Goal: Task Accomplishment & Management: Complete application form

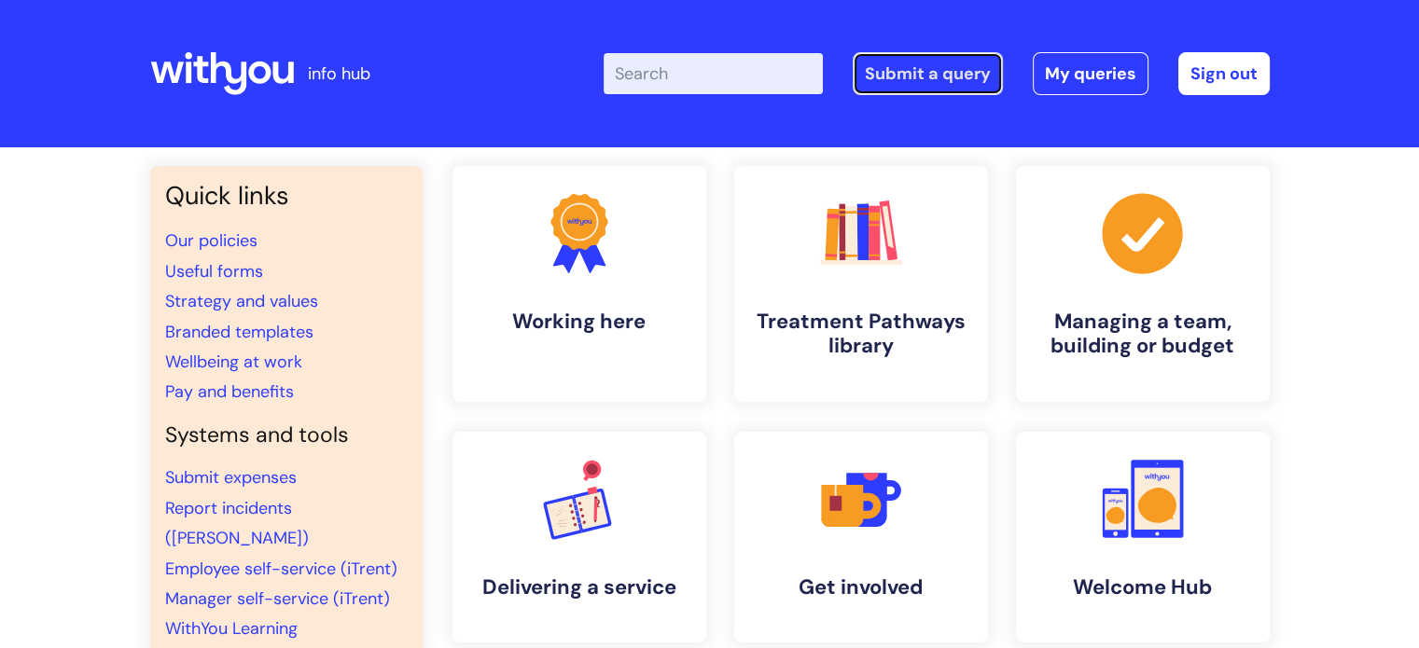
click at [935, 78] on link "Submit a query" at bounding box center [927, 73] width 150 height 43
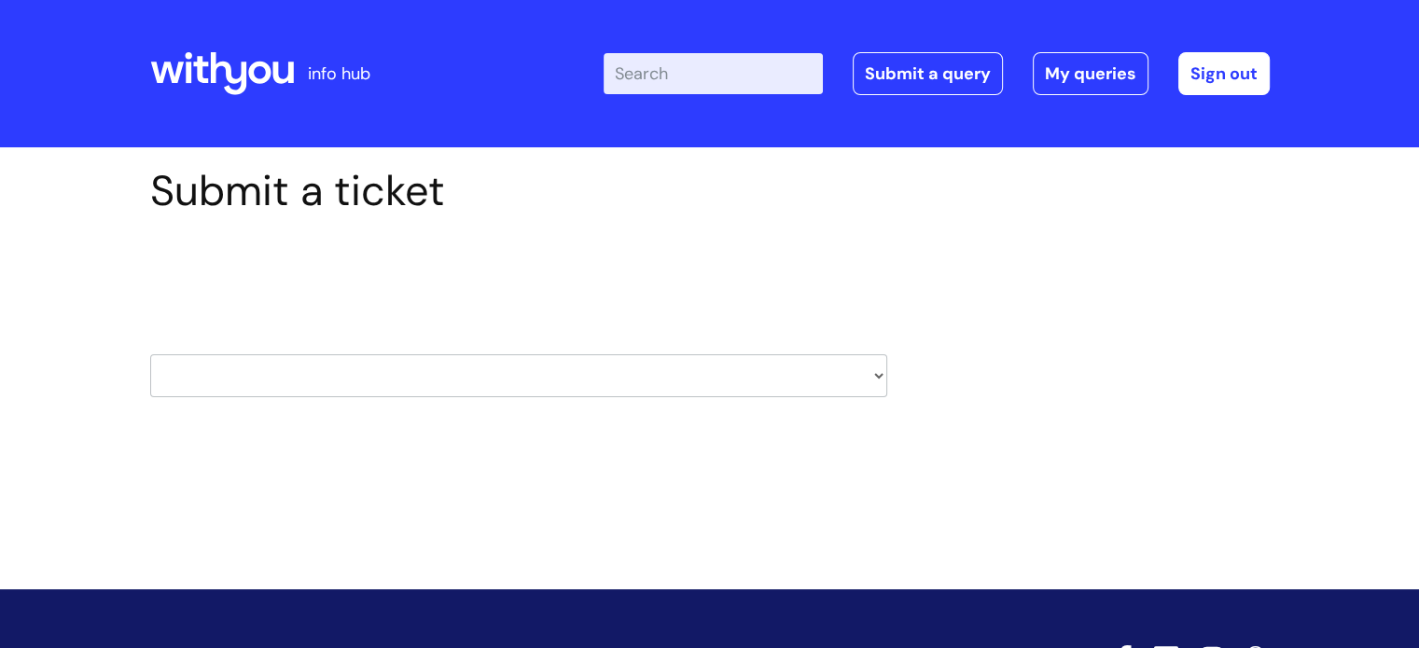
click at [250, 380] on select "HR / People IT and Support Clinical Drug Alerts Finance Accounts Data Support T…" at bounding box center [518, 375] width 737 height 43
select select "it_and_support"
click at [150, 354] on select "HR / People IT and Support Clinical Drug Alerts Finance Accounts Data Support T…" at bounding box center [518, 375] width 737 height 43
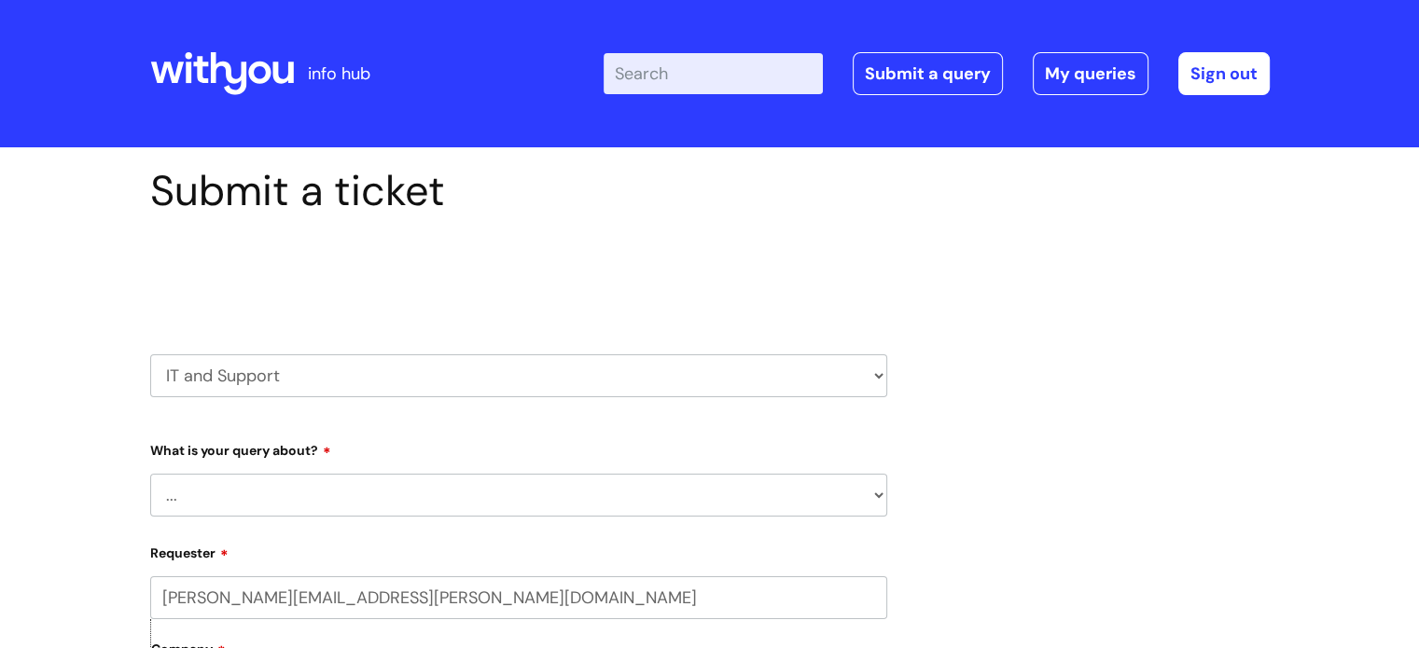
click at [212, 500] on select "... Mobile Phone Reset & MFA Accounts, Starters and Leavers IT Hardware issue I…" at bounding box center [518, 495] width 737 height 43
select select "Printing & Scanning"
click at [150, 474] on select "... Mobile Phone Reset & MFA Accounts, Starters and Leavers IT Hardware issue I…" at bounding box center [518, 495] width 737 height 43
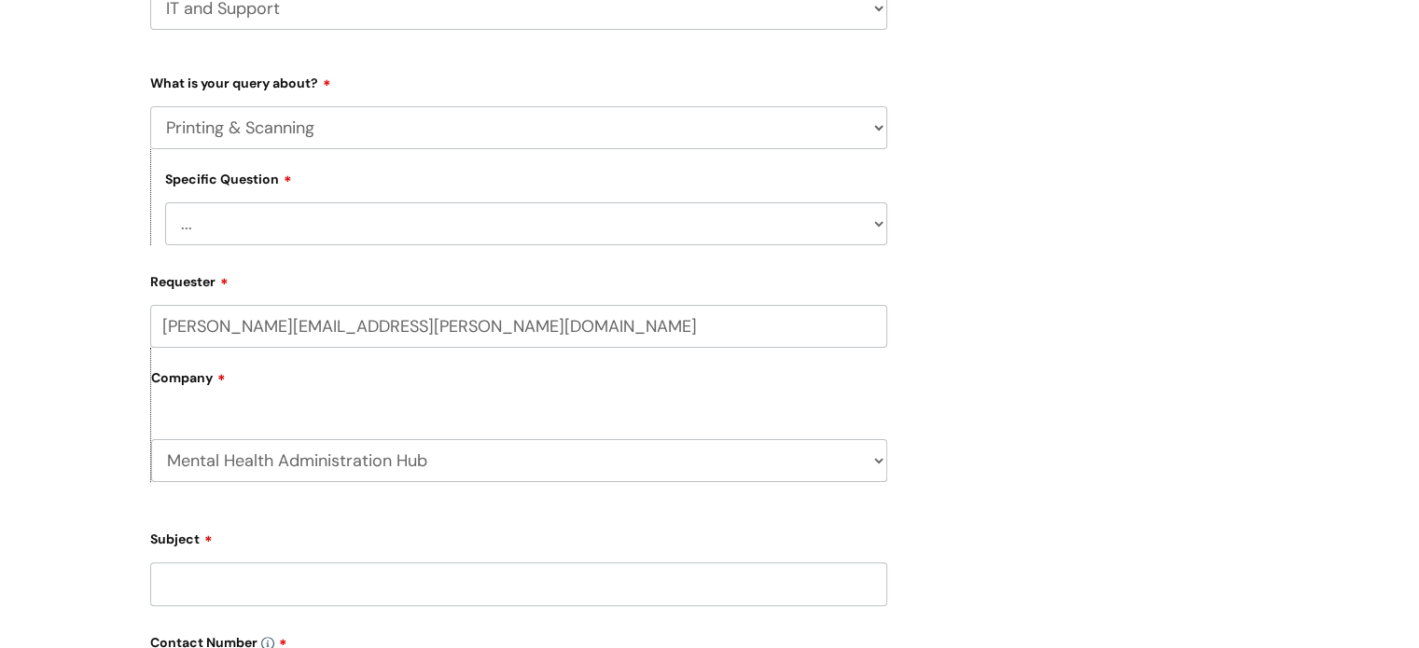
scroll to position [373, 0]
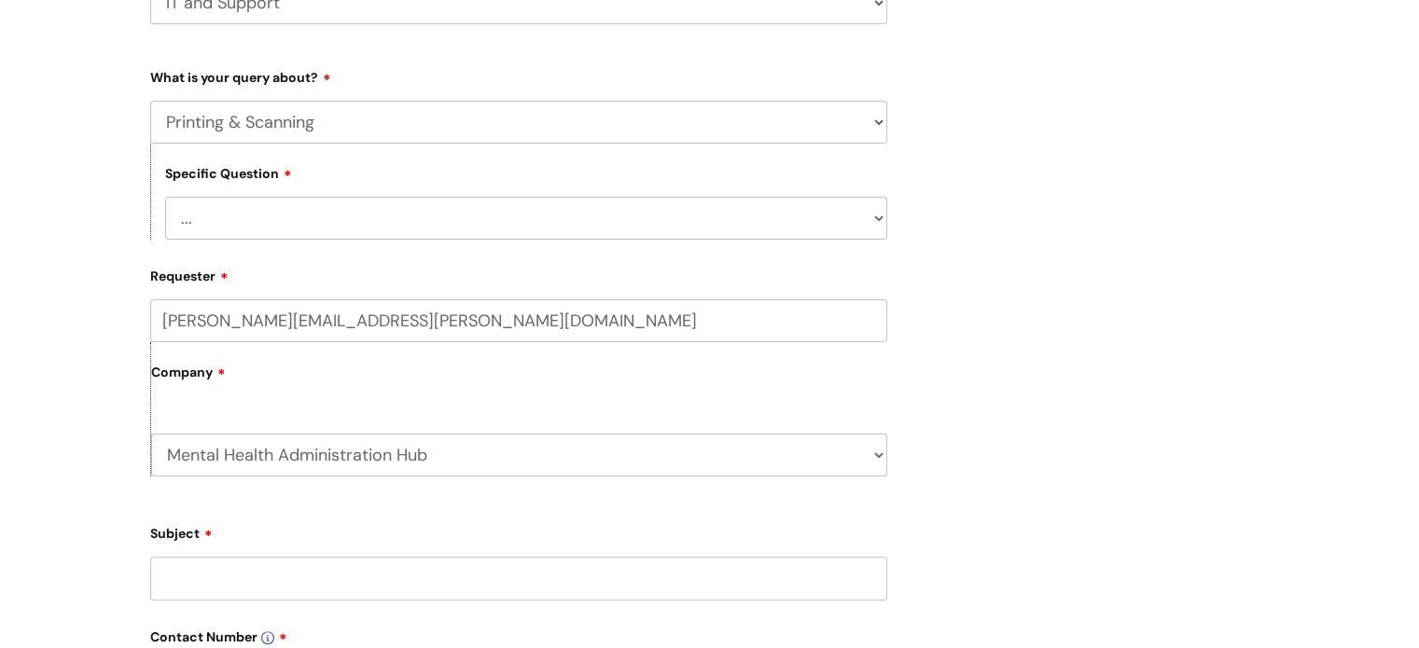
click at [272, 234] on select "... I need help finding or adding a printer I need help to scan a document I ne…" at bounding box center [526, 218] width 722 height 43
click at [165, 197] on select "... I need help finding or adding a printer I need help to scan a document I ne…" at bounding box center [526, 218] width 722 height 43
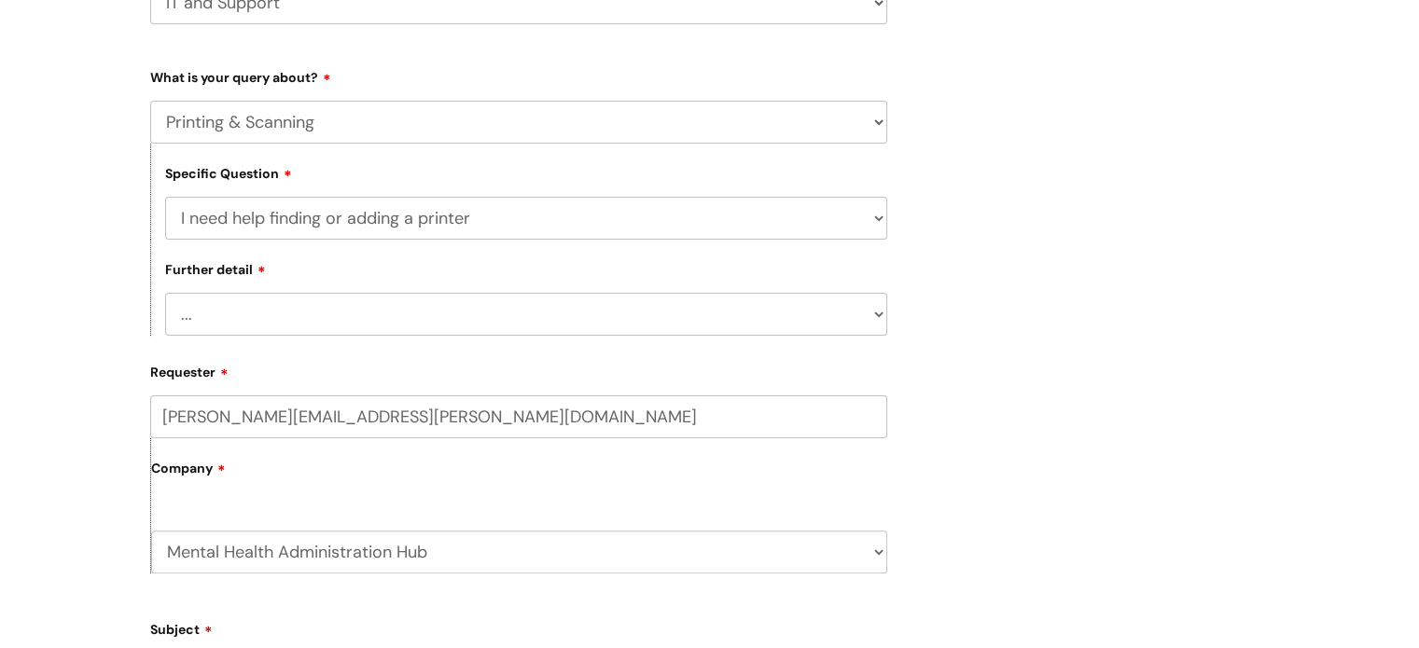
click at [326, 314] on select "... I need help with my Printix login" at bounding box center [526, 314] width 722 height 43
click at [332, 329] on select "... I need help with my Printix login" at bounding box center [526, 314] width 722 height 43
click at [346, 226] on select "... I need help finding or adding a printer I need help to scan a document I ne…" at bounding box center [526, 218] width 722 height 43
select select "We need to install or move a printer or scanner"
click at [165, 197] on select "... I need help finding or adding a printer I need help to scan a document I ne…" at bounding box center [526, 218] width 722 height 43
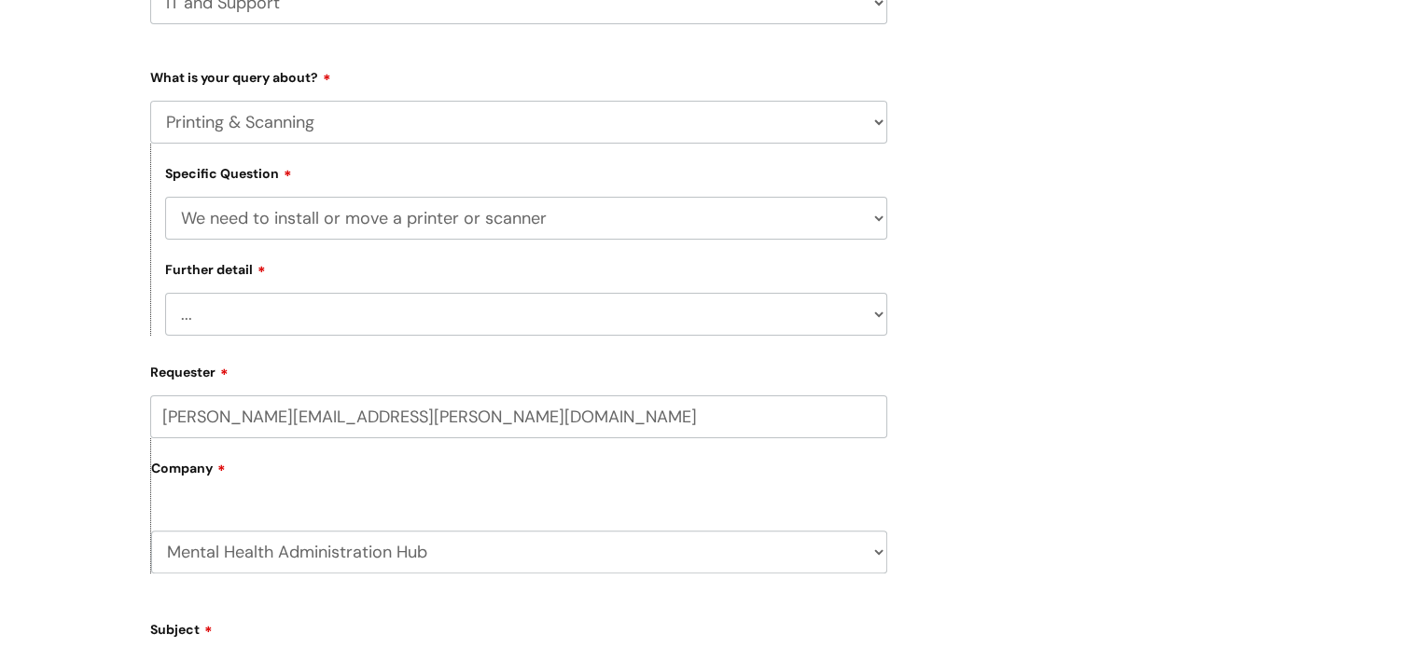
click at [295, 331] on select "... We’ve got a new printer or scanner or MFP to install We’d like to purchase …" at bounding box center [526, 314] width 722 height 43
click at [287, 229] on select "... I need help finding or adding a printer I need help to scan a document I ne…" at bounding box center [526, 218] width 722 height 43
click at [284, 213] on select "... I need help finding or adding a printer I need help to scan a document I ne…" at bounding box center [526, 218] width 722 height 43
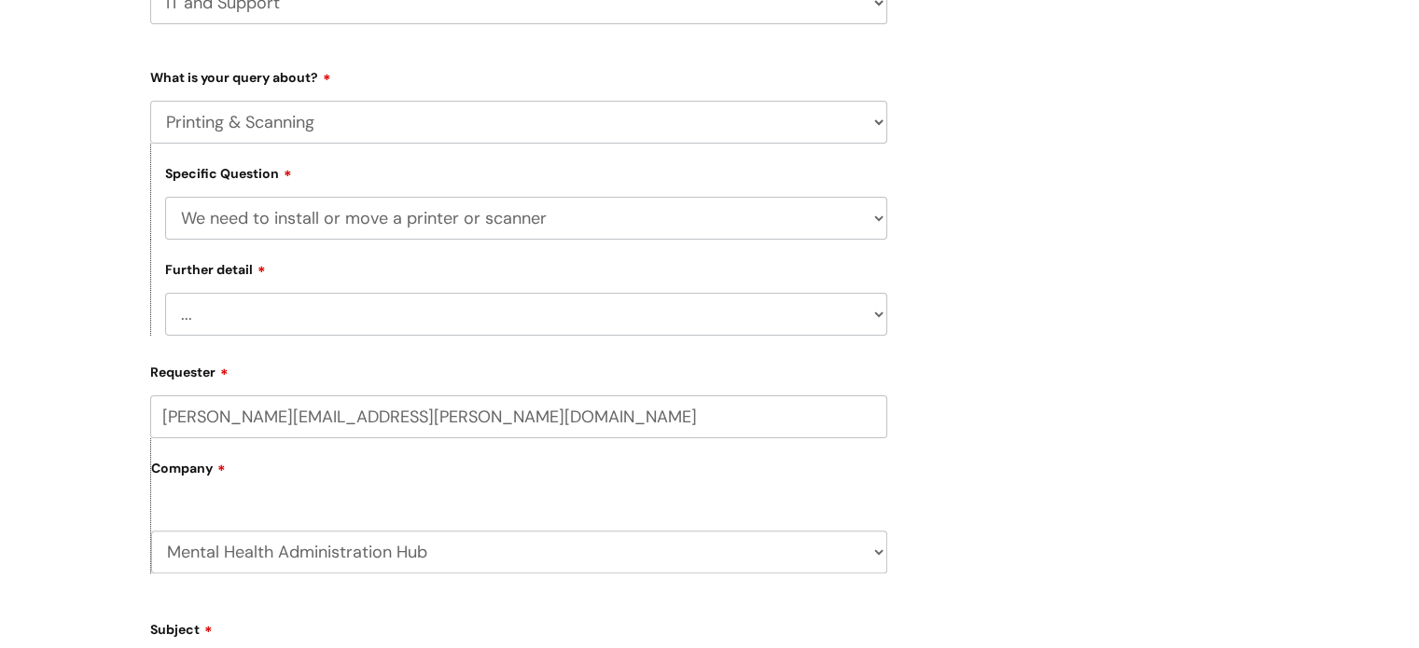
click at [295, 130] on select "... Mobile Phone Reset & MFA Accounts, Starters and Leavers IT Hardware issue I…" at bounding box center [518, 122] width 737 height 43
select select "Something Else"
click at [150, 101] on select "... Mobile Phone Reset & MFA Accounts, Starters and Leavers IT Hardware issue I…" at bounding box center [518, 122] width 737 height 43
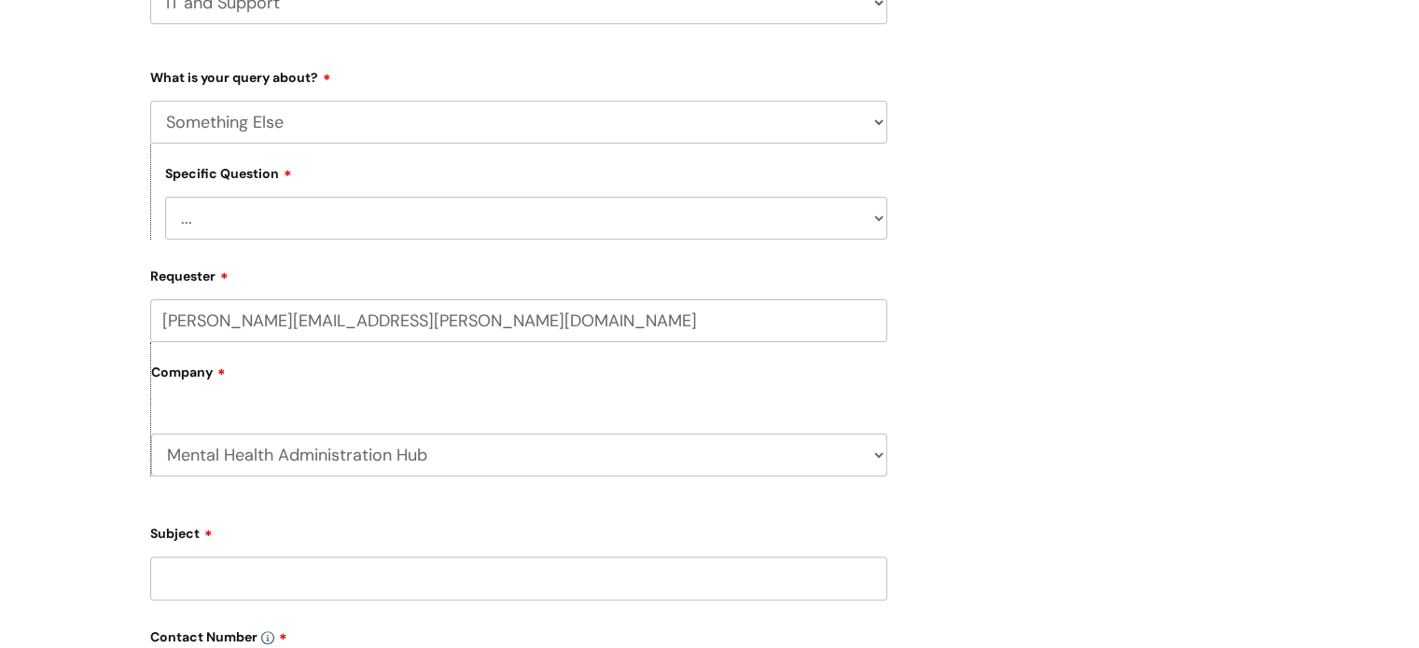
click at [297, 223] on select "... My problem is not listed" at bounding box center [526, 218] width 722 height 43
select select "My problem is not listed"
click at [165, 197] on select "... My problem is not listed" at bounding box center [526, 218] width 722 height 43
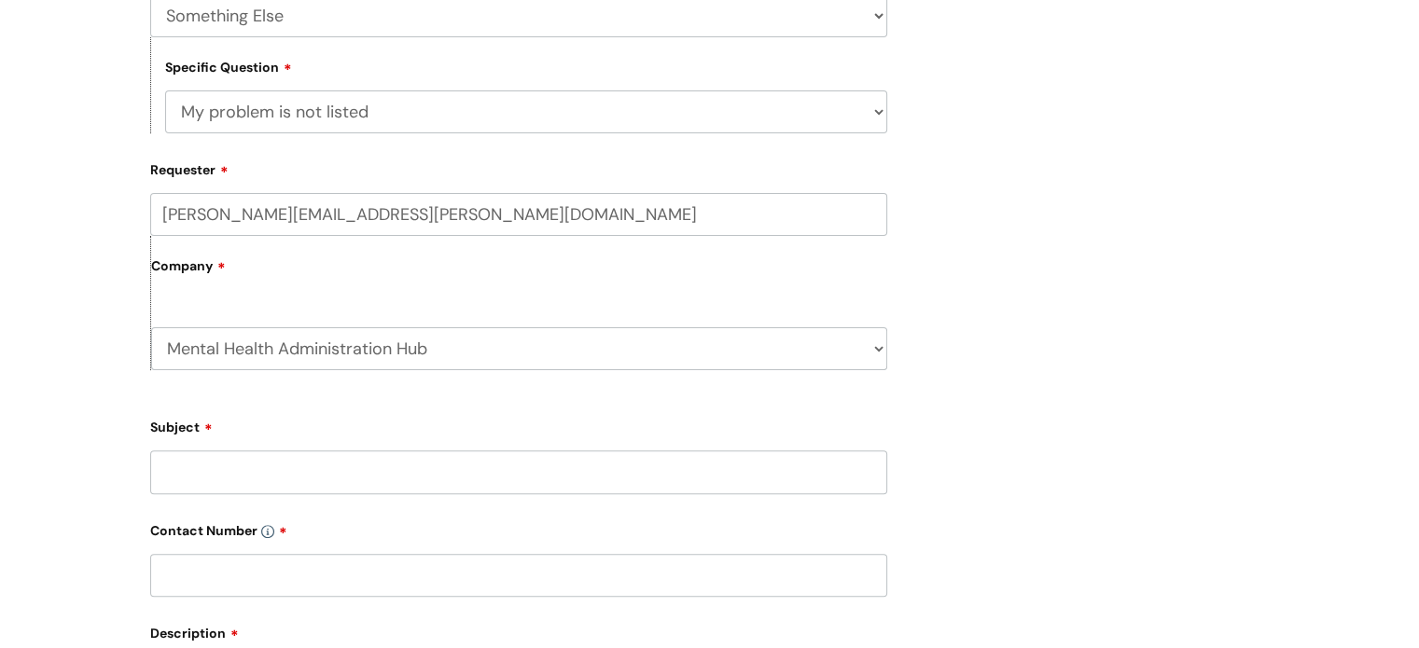
scroll to position [560, 0]
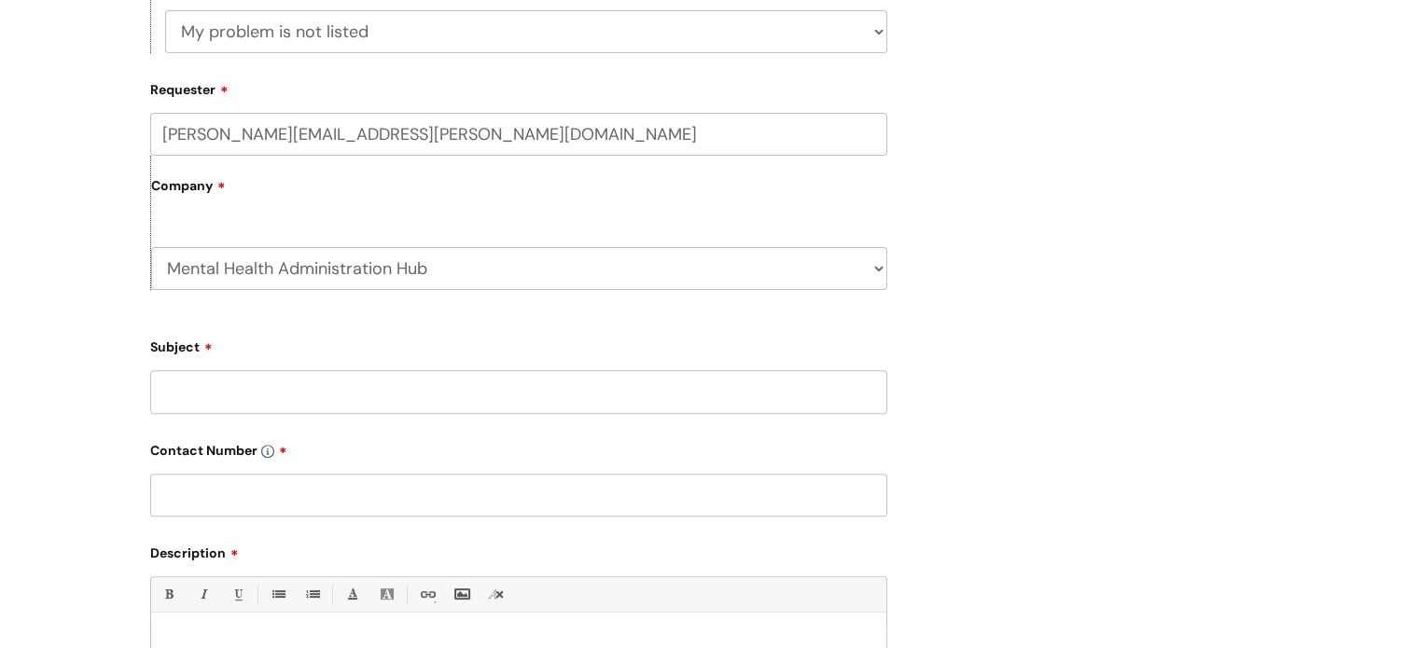
click at [224, 407] on input "Subject" at bounding box center [518, 391] width 737 height 43
type input "Docmail Driver vanished"
click at [281, 503] on input "text" at bounding box center [518, 495] width 737 height 43
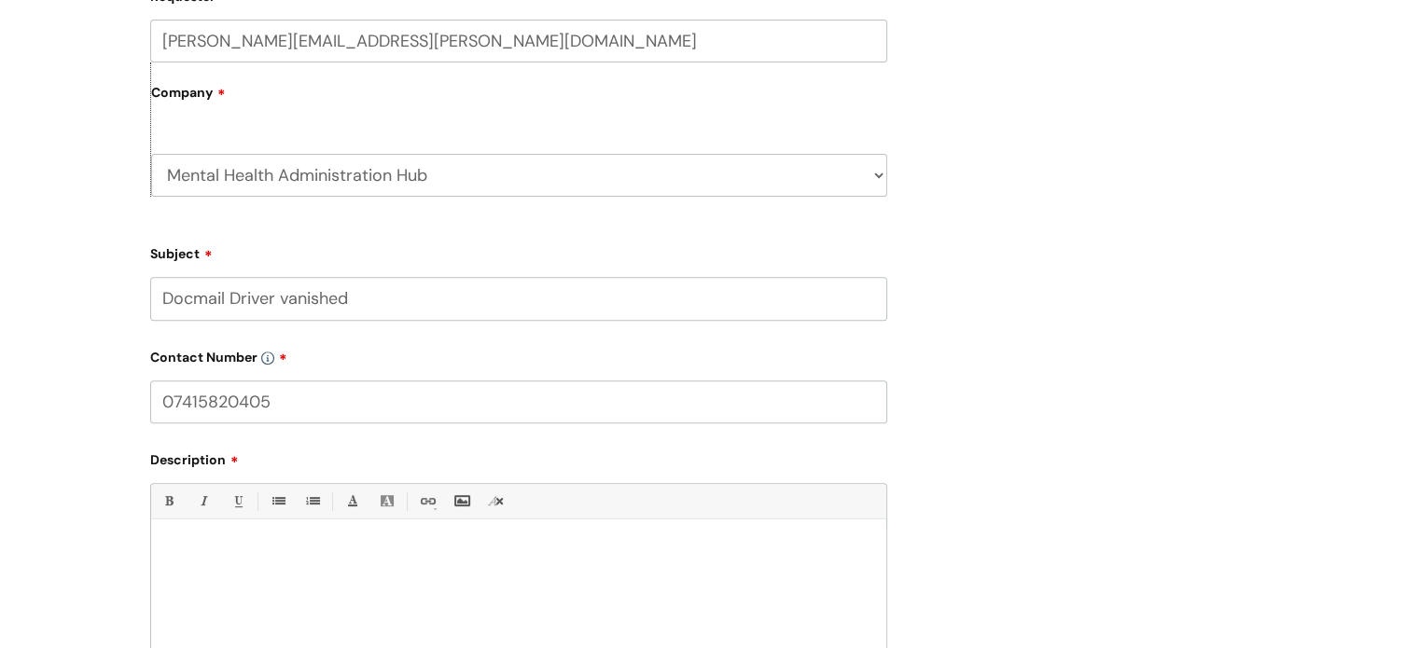
scroll to position [839, 0]
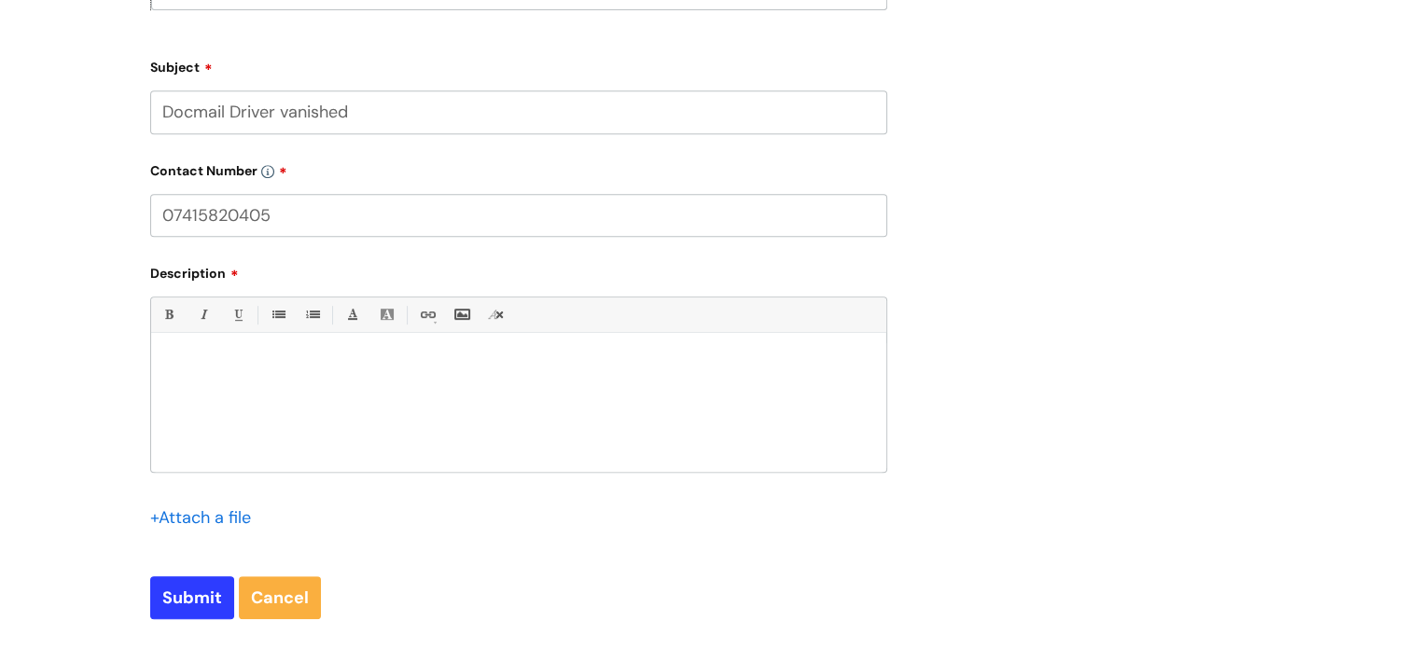
type input "07415820405"
click at [258, 414] on div at bounding box center [518, 407] width 735 height 129
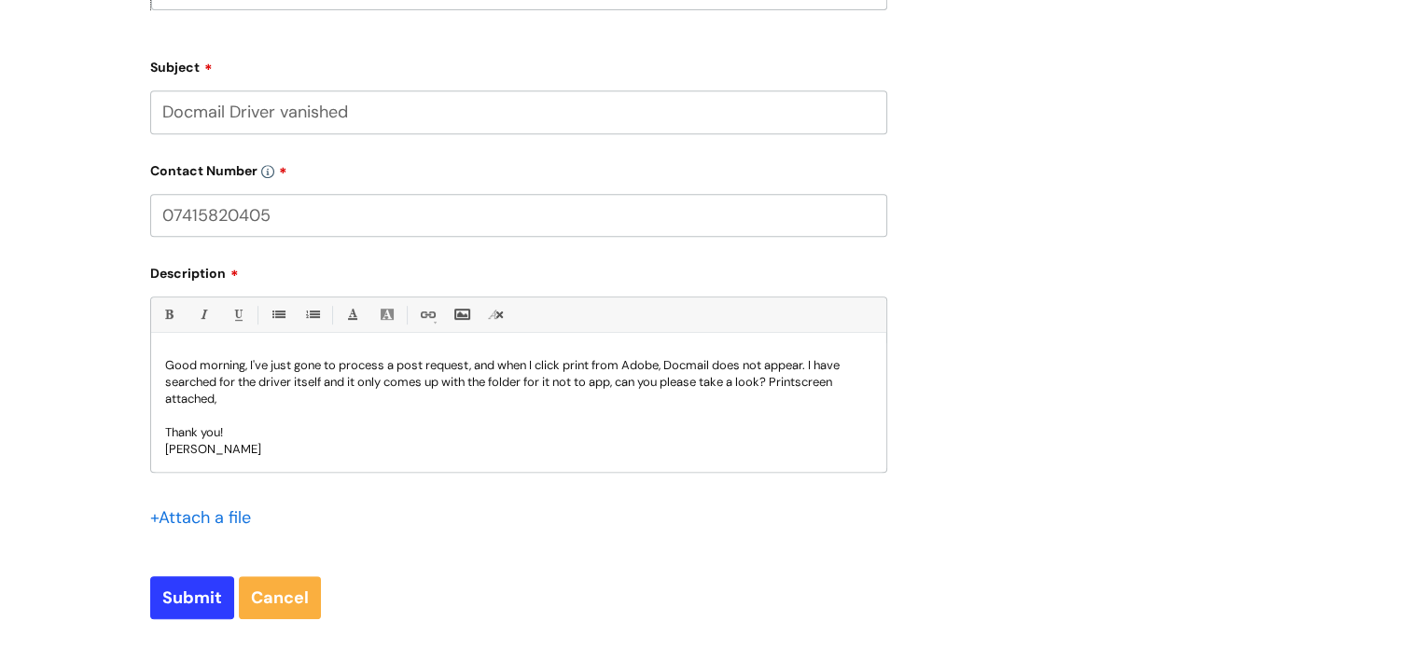
click at [812, 383] on p "Good morning, I've just gone to process a post request, and when I click print …" at bounding box center [518, 382] width 707 height 50
click at [226, 511] on input "file" at bounding box center [196, 516] width 93 height 23
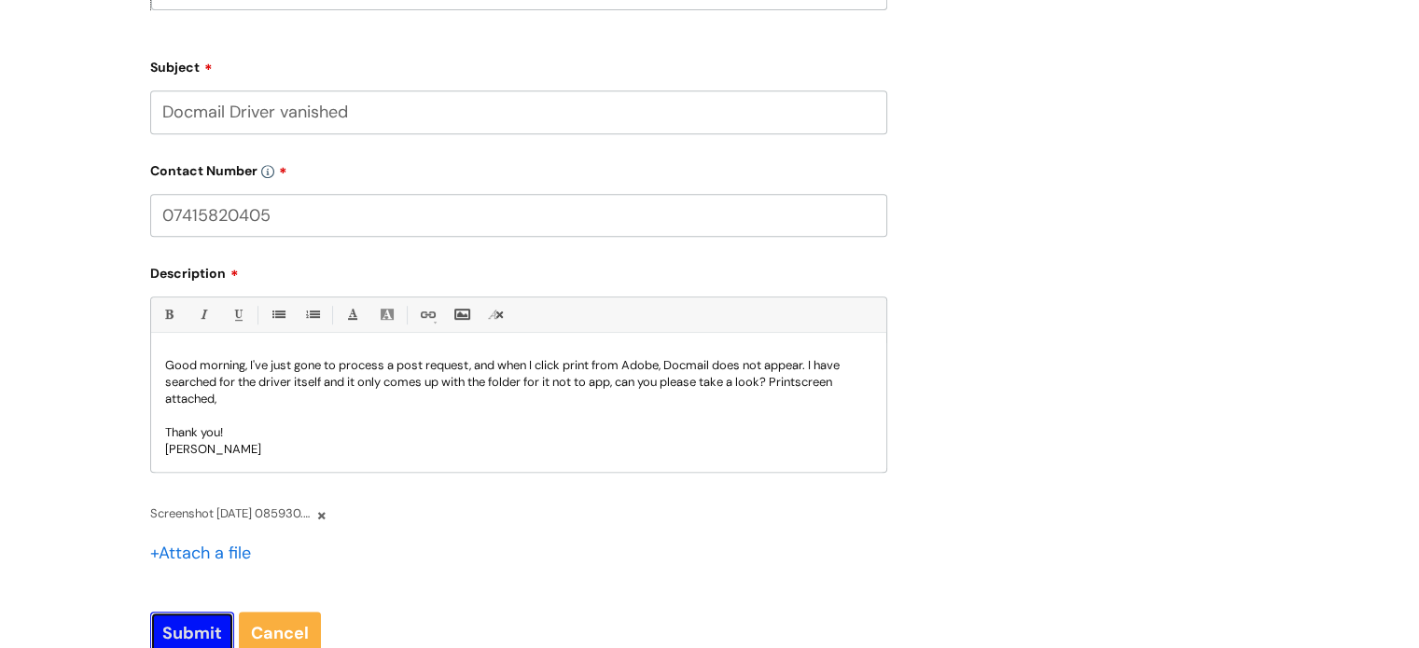
click at [187, 629] on input "Submit" at bounding box center [192, 633] width 84 height 43
type input "Please Wait..."
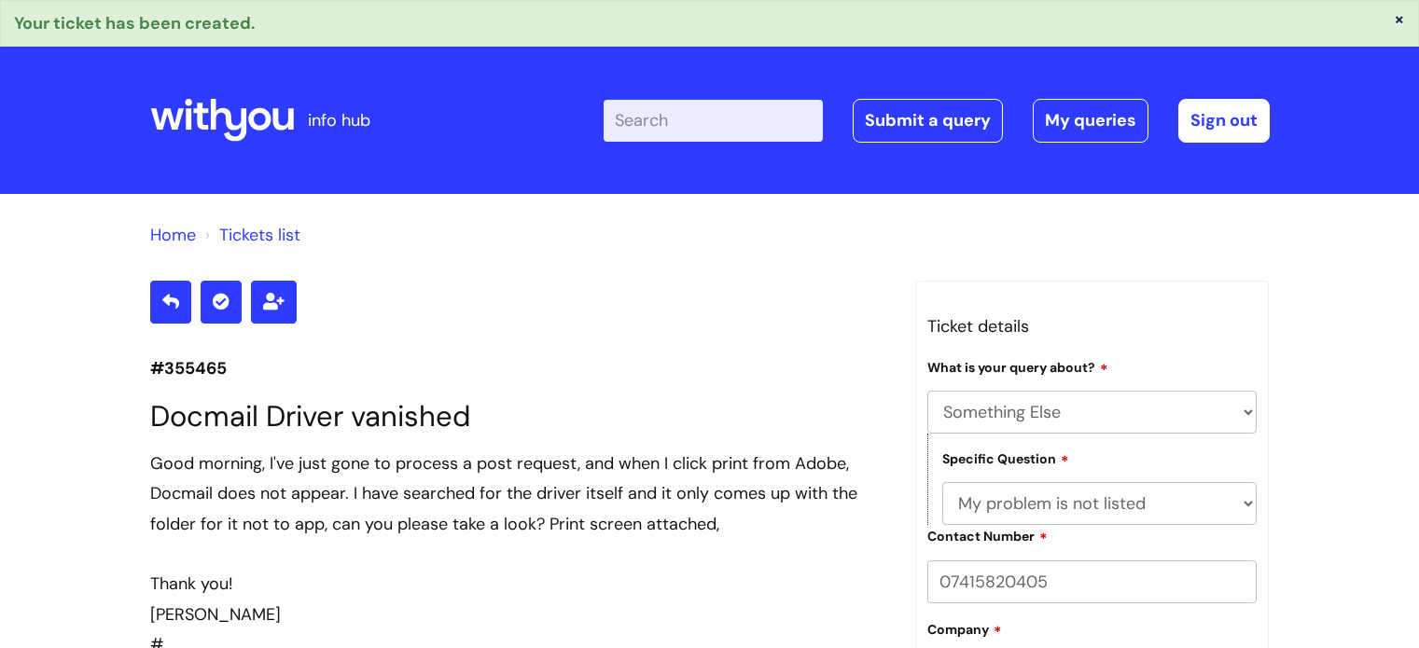
select select "Something Else"
select select "My problem is not listed"
